Goal: Browse casually

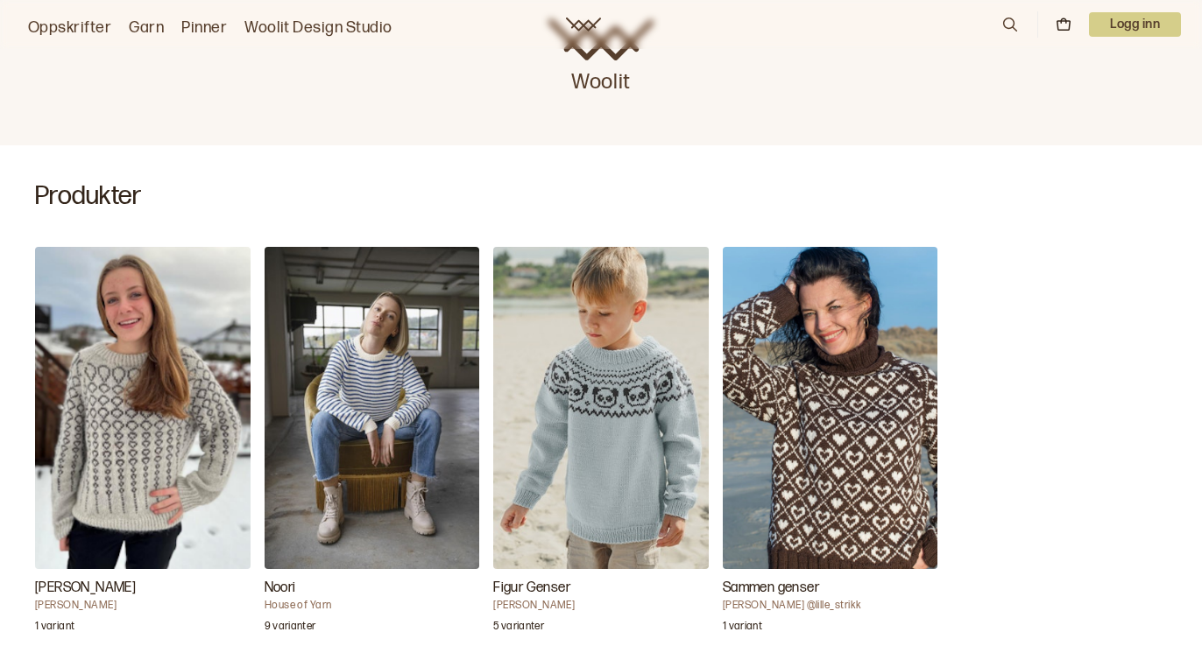
scroll to position [420, 0]
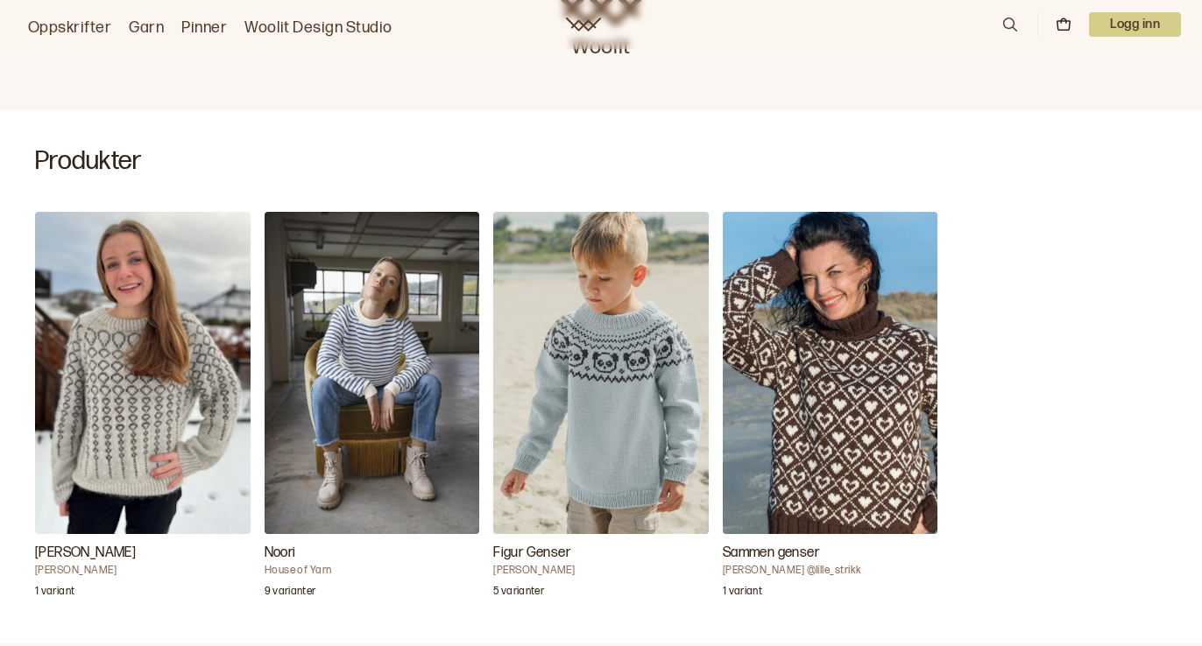
click at [376, 352] on img "Noori" at bounding box center [372, 373] width 215 height 322
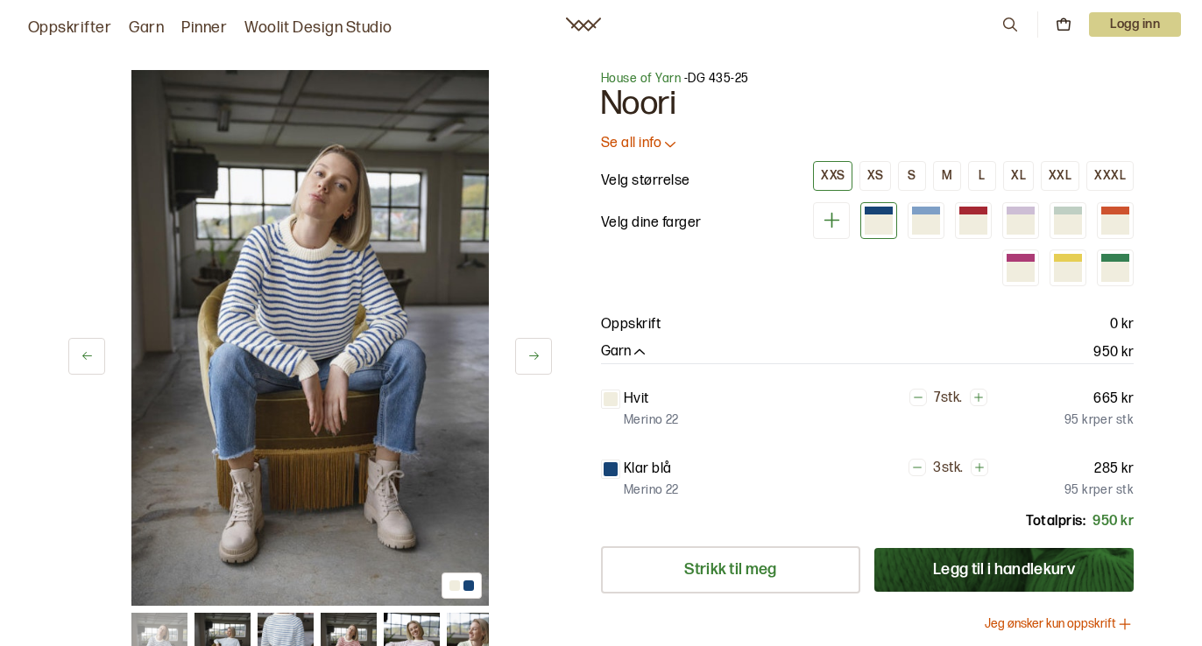
click at [316, 280] on img at bounding box center [309, 338] width 357 height 536
click at [413, 444] on img at bounding box center [309, 338] width 357 height 536
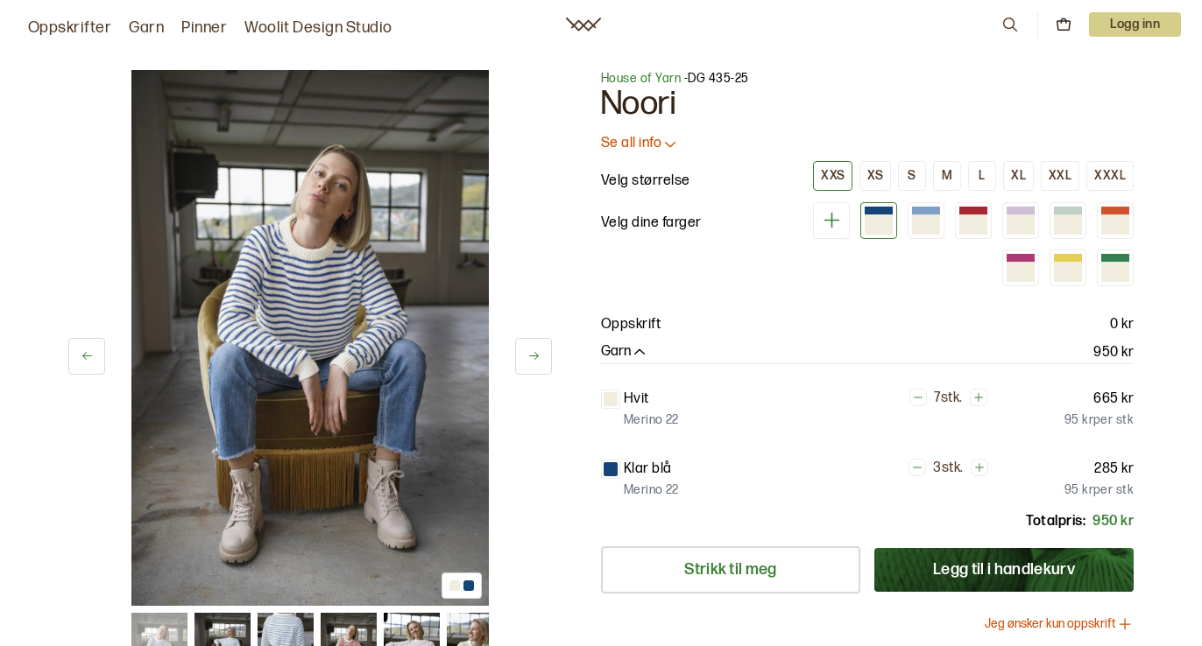
click at [413, 445] on img at bounding box center [309, 338] width 357 height 536
